Goal: Information Seeking & Learning: Learn about a topic

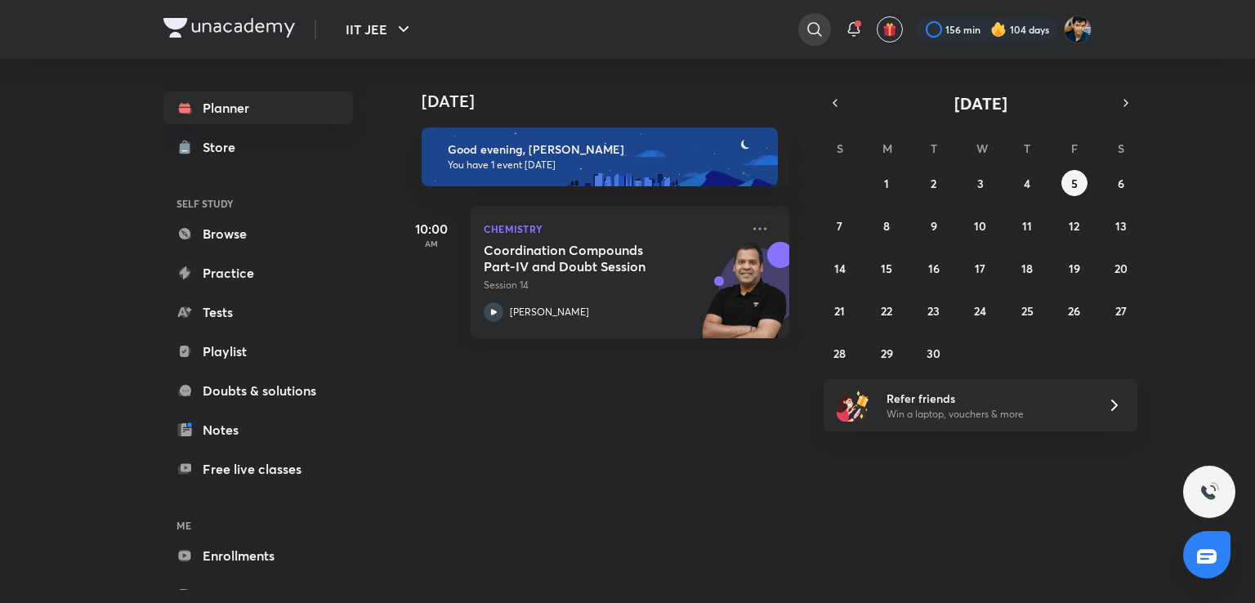
click at [813, 30] on icon at bounding box center [815, 30] width 20 height 20
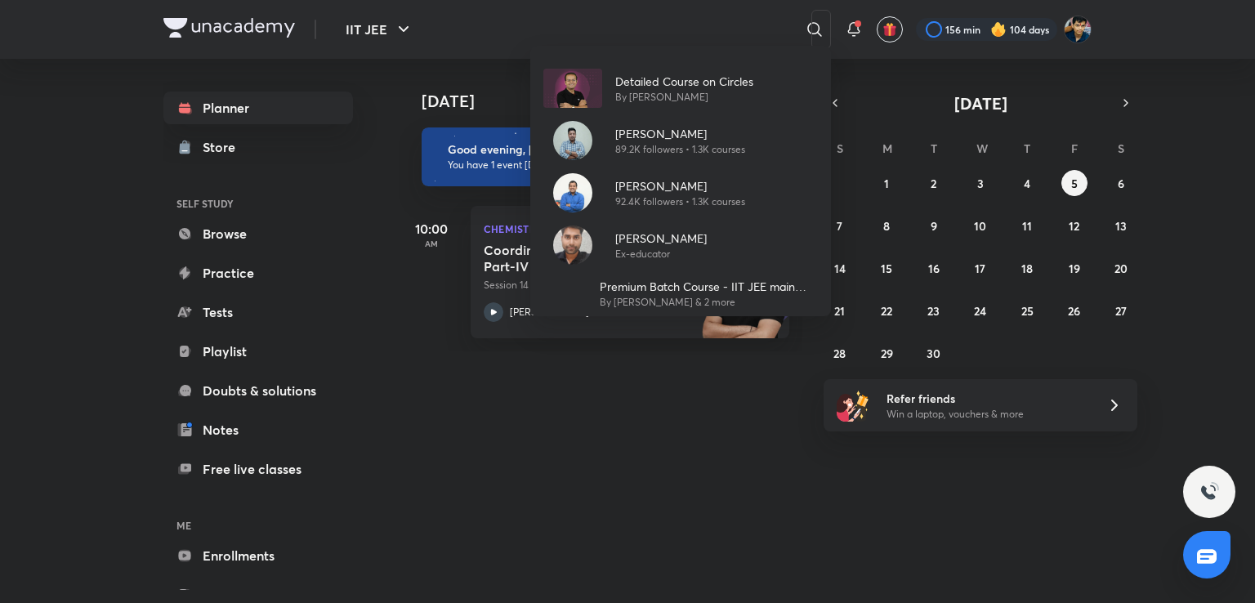
click at [732, 514] on div "Detailed Course on Circles By [PERSON_NAME] [PERSON_NAME] 89.2K followers • 1.3…" at bounding box center [627, 301] width 1255 height 603
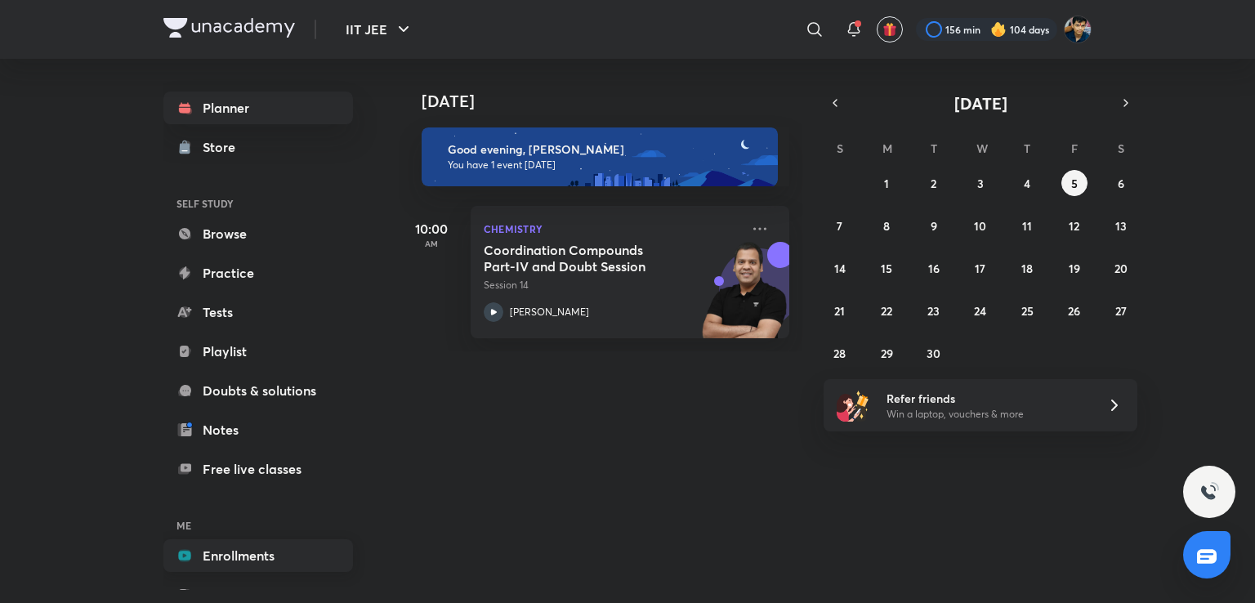
click at [294, 550] on link "Enrollments" at bounding box center [258, 555] width 190 height 33
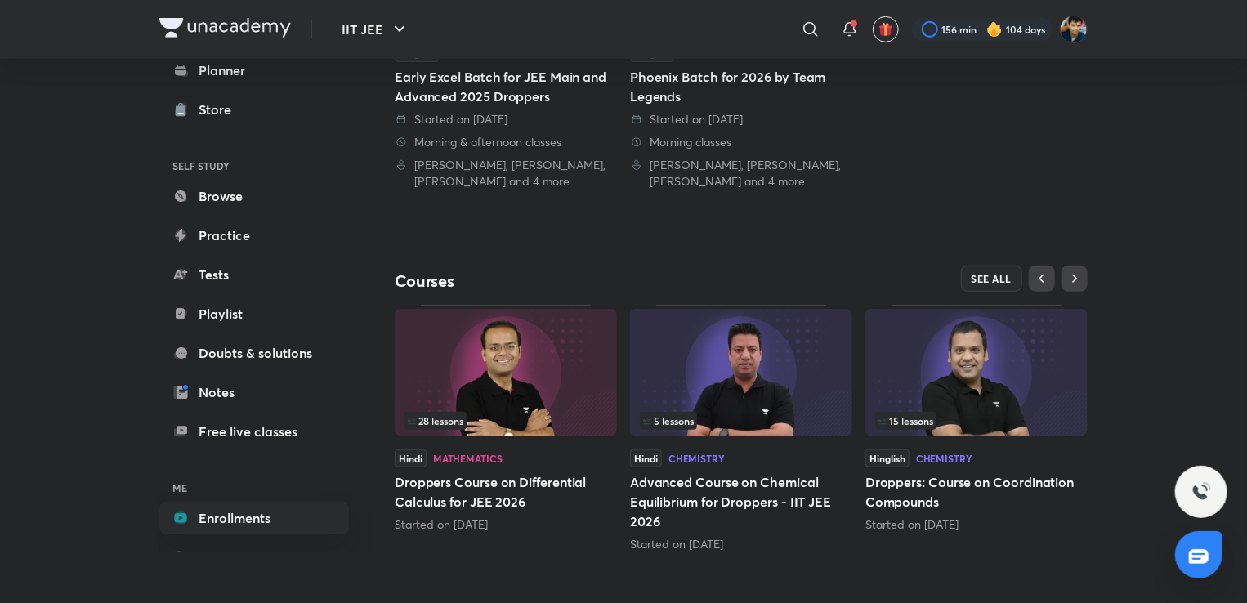
scroll to position [539, 0]
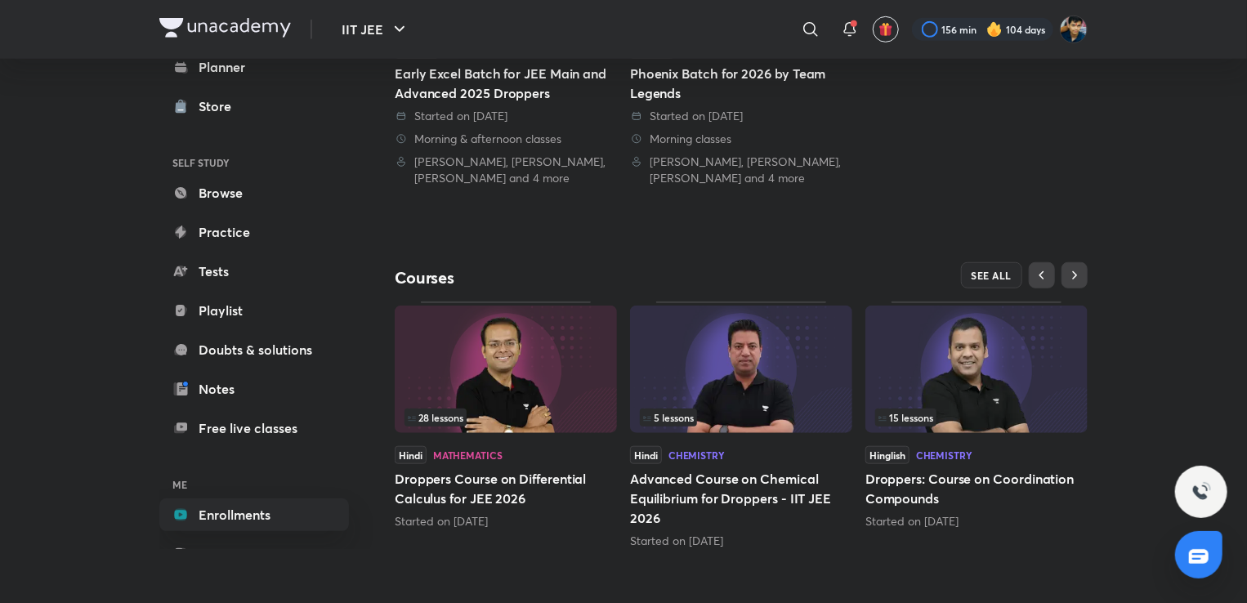
click at [993, 260] on div "IIT JEE Plus Enrolled My enrollments You’re learning from 2 batches We recommen…" at bounding box center [741, 50] width 693 height 997
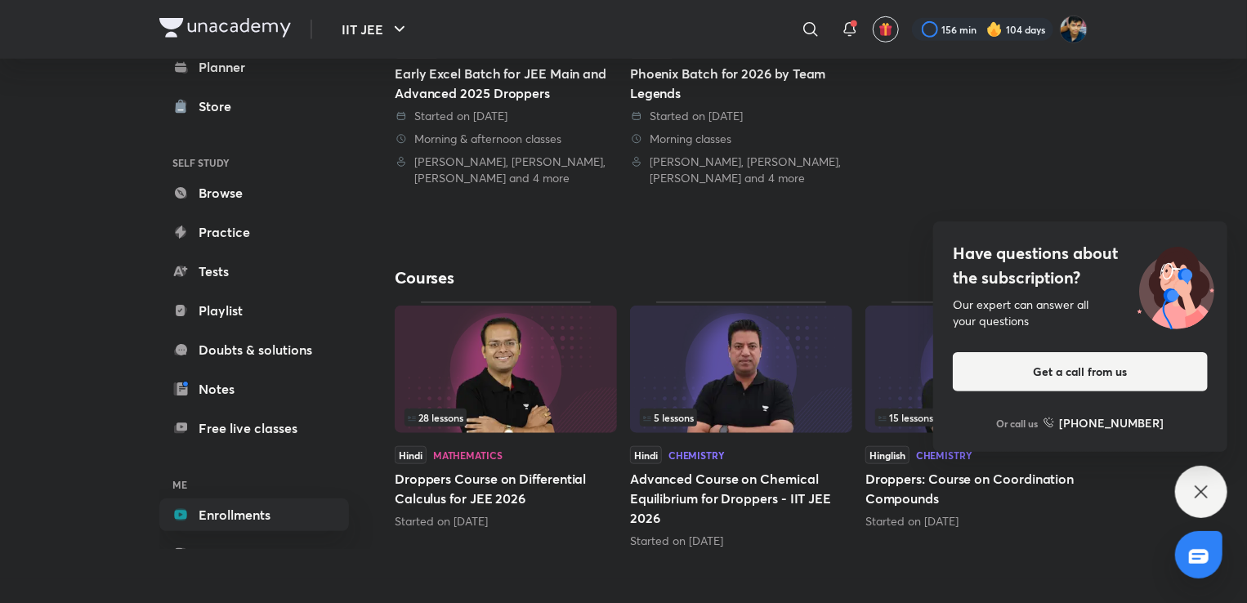
click at [1201, 510] on div "Have questions about the subscription? Our expert can answer all your questions…" at bounding box center [1201, 492] width 52 height 52
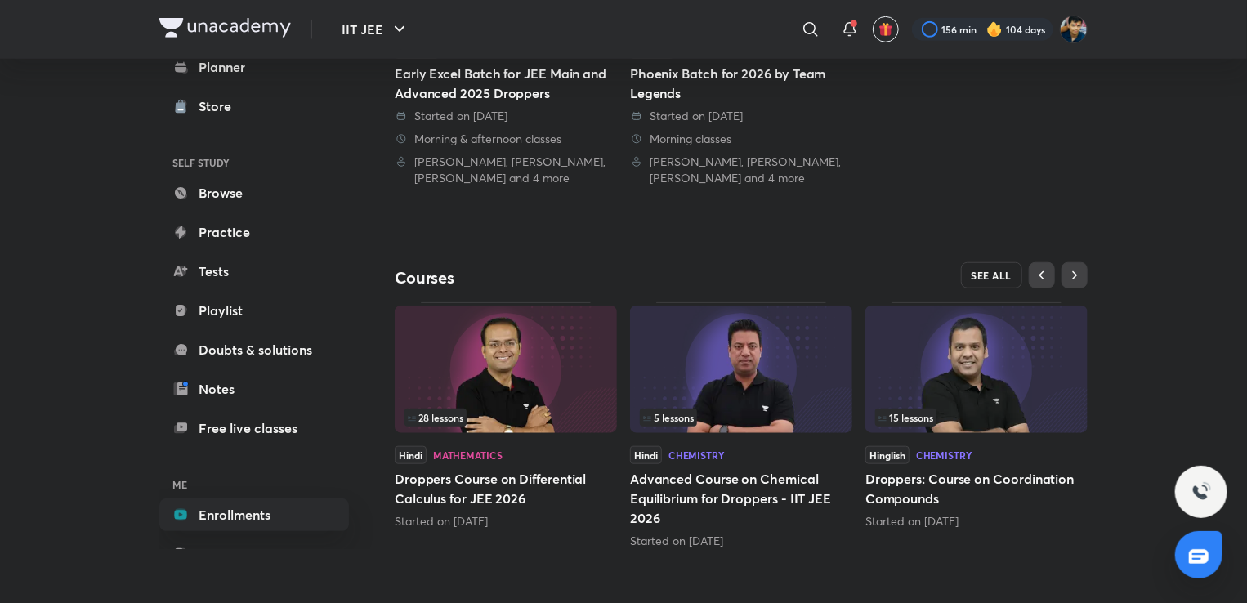
click at [997, 280] on button "SEE ALL" at bounding box center [992, 275] width 62 height 26
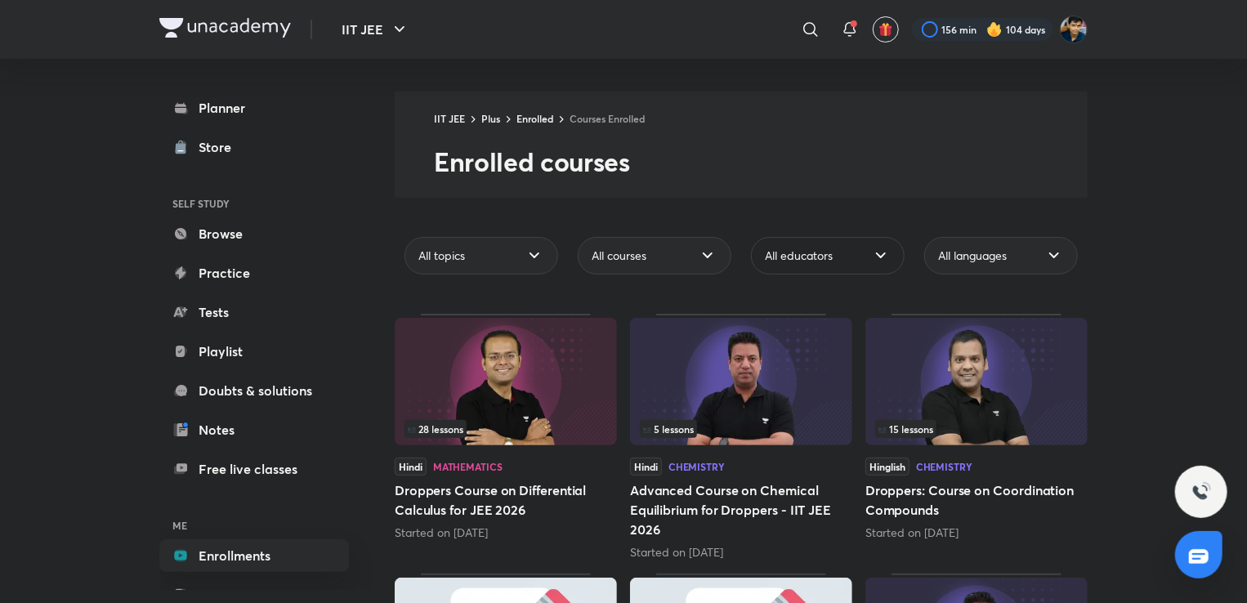
click at [813, 267] on div "All educators" at bounding box center [828, 256] width 154 height 38
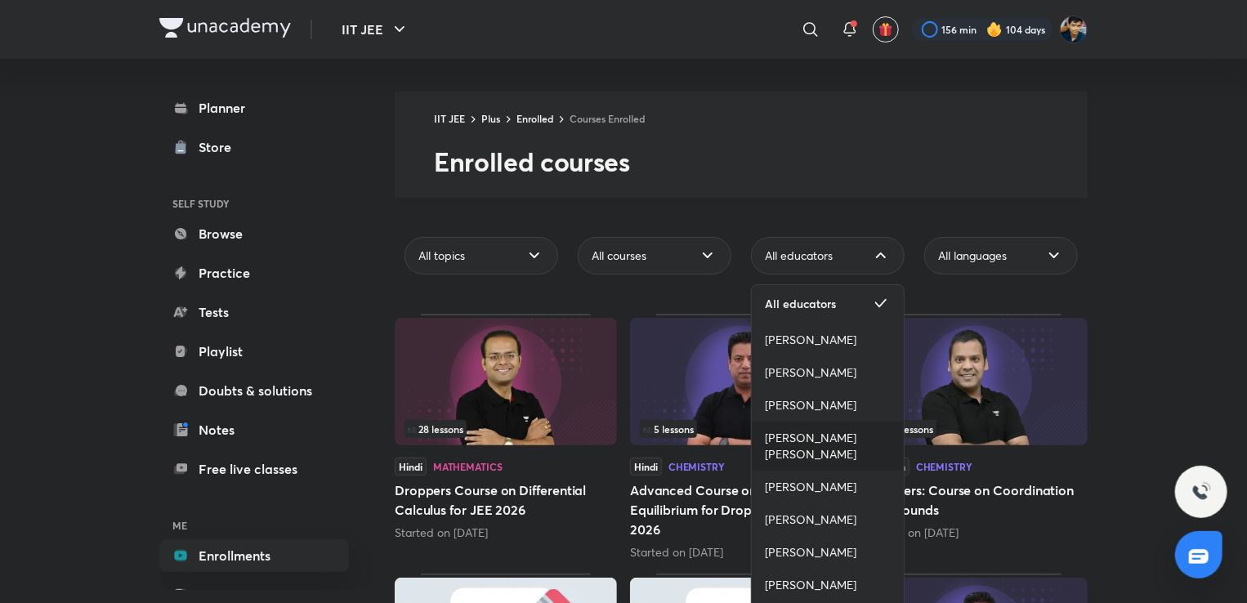
click at [803, 442] on span "[PERSON_NAME] [PERSON_NAME]" at bounding box center [828, 446] width 126 height 33
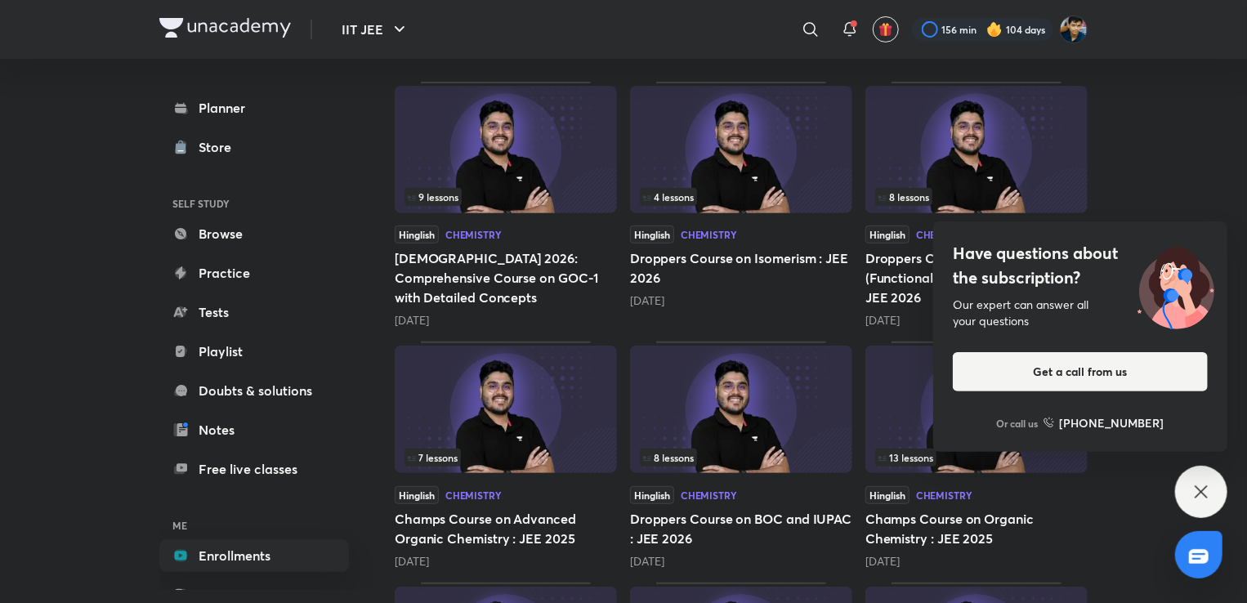
scroll to position [245, 0]
click at [889, 472] on div "13 lessons" at bounding box center [976, 411] width 222 height 130
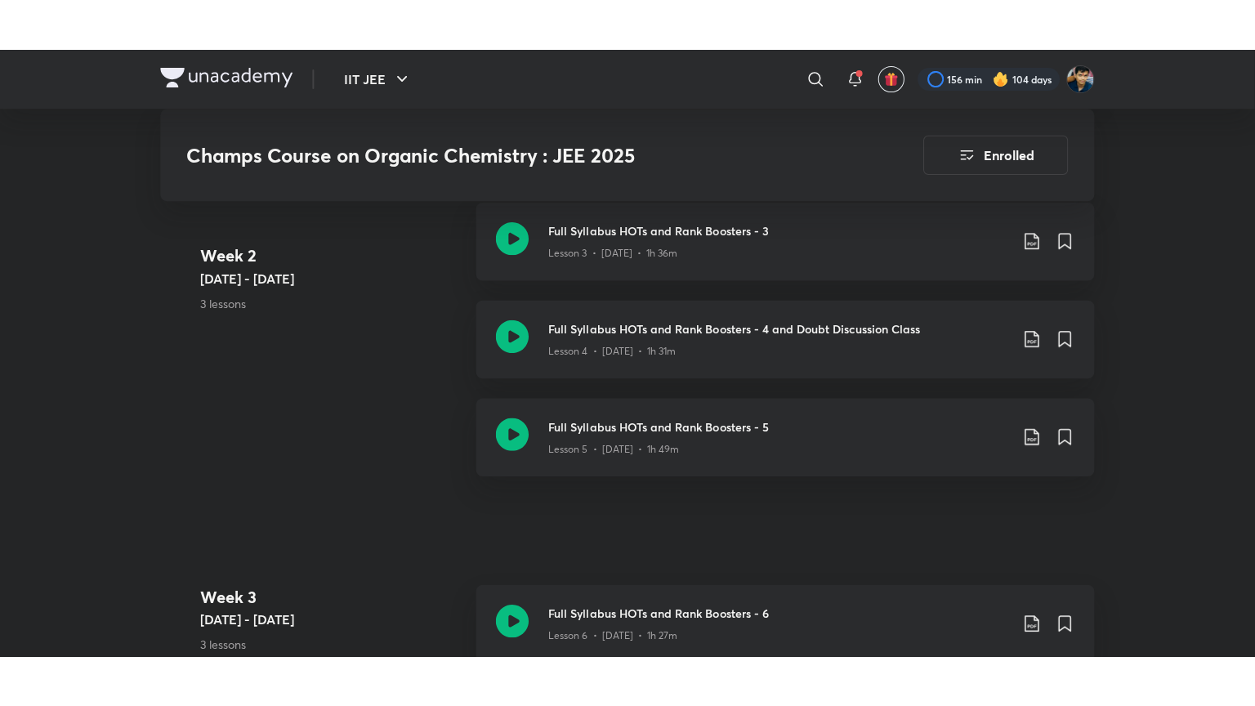
scroll to position [1270, 0]
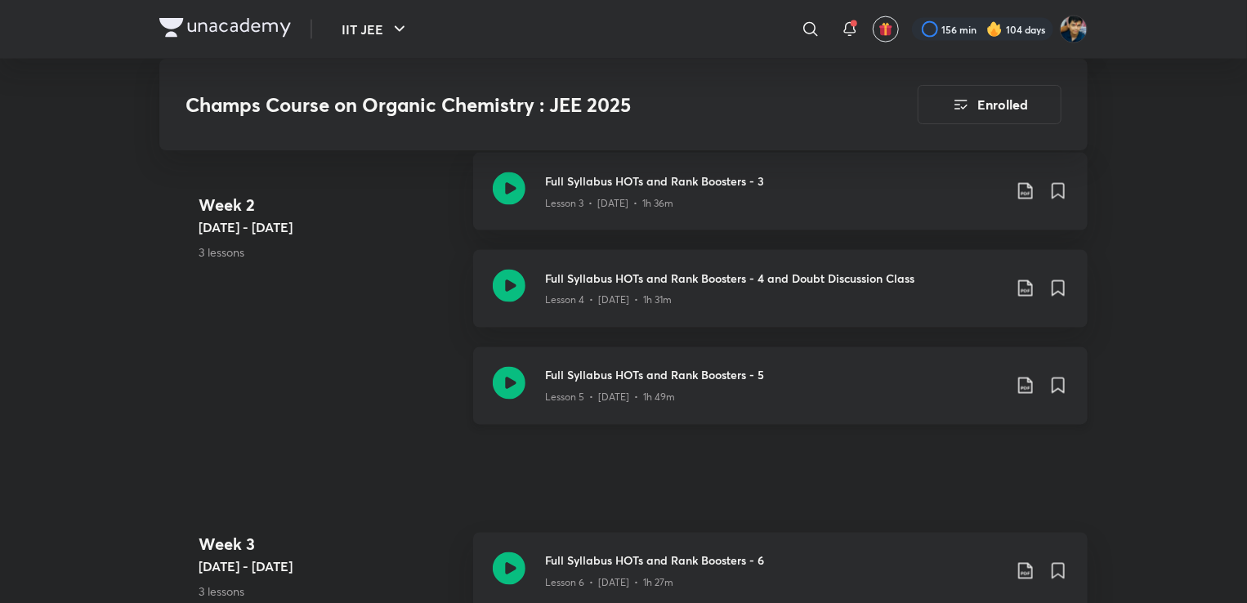
click at [798, 387] on div "Lesson 5 • [DATE] • 1h 49m" at bounding box center [774, 394] width 458 height 21
